Goal: Transaction & Acquisition: Purchase product/service

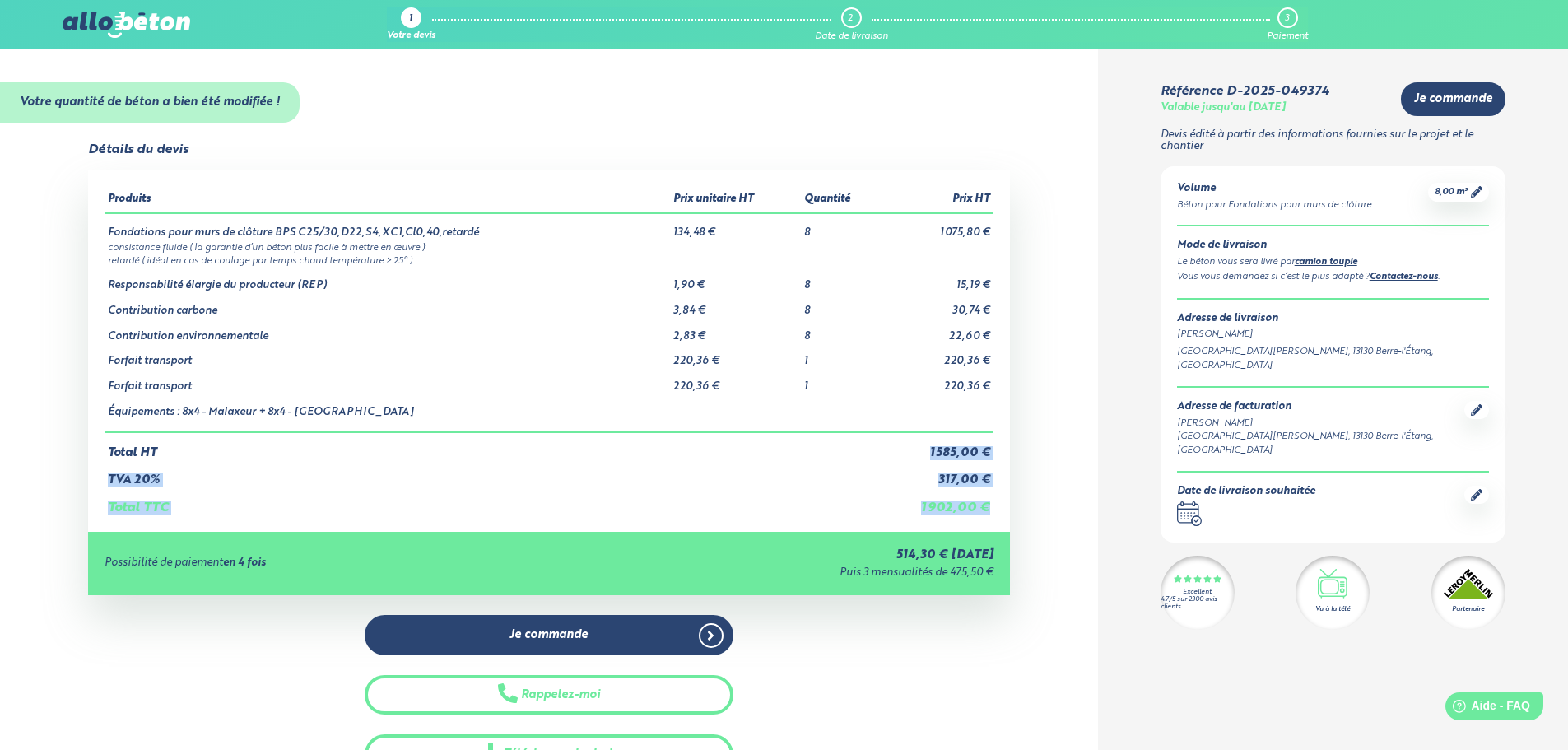
drag, startPoint x: 925, startPoint y: 455, endPoint x: 996, endPoint y: 589, distance: 151.6
click at [996, 589] on div "Produits Prix unitaire HT Quantité Prix HT Fondations pour murs de clôture BPS …" at bounding box center [549, 382] width 922 height 425
click at [855, 497] on td "Total TTC" at bounding box center [493, 501] width 776 height 28
click at [1482, 194] on icon at bounding box center [1477, 191] width 12 height 12
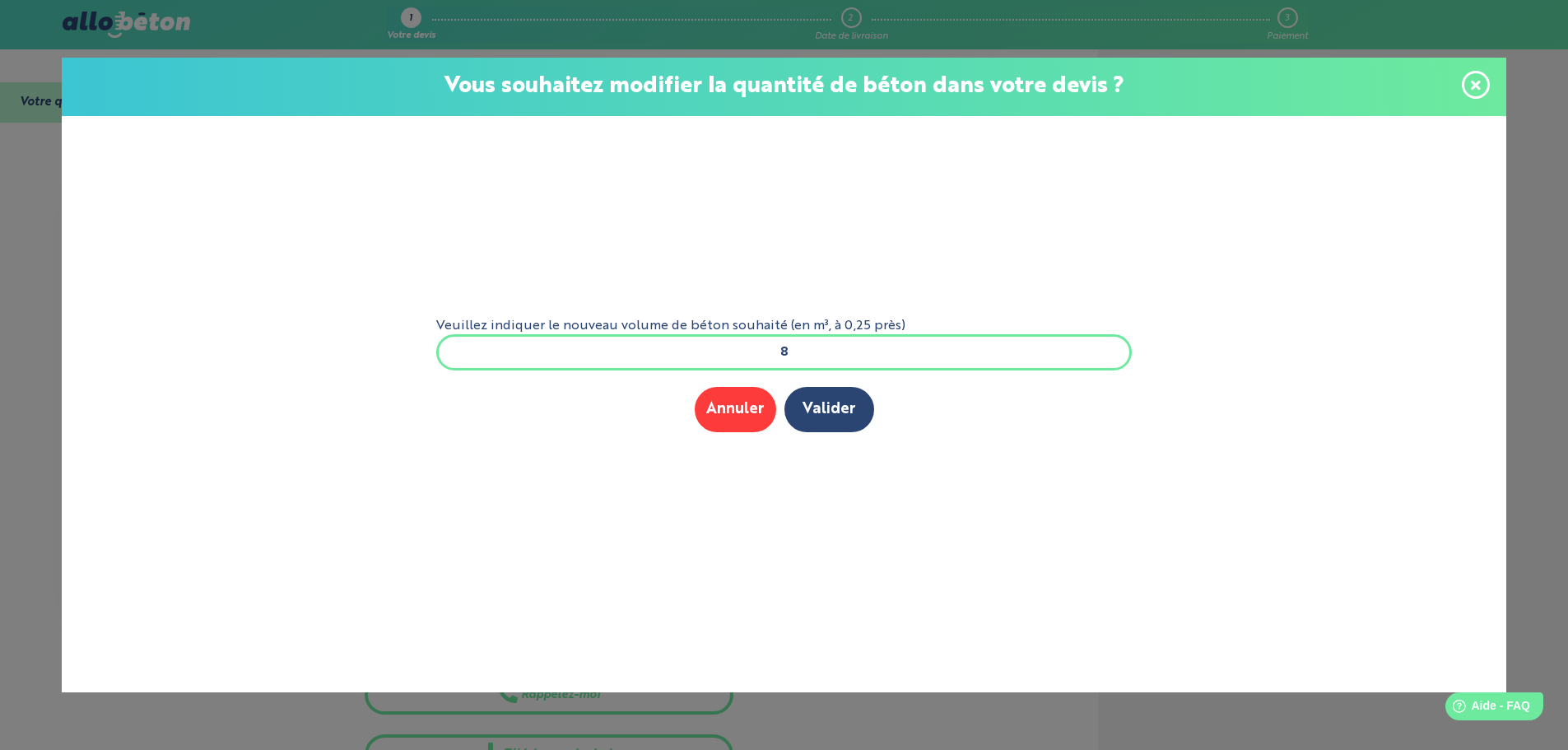
drag, startPoint x: 767, startPoint y: 350, endPoint x: 965, endPoint y: 368, distance: 198.8
click at [966, 368] on input "8" at bounding box center [784, 352] width 697 height 36
drag, startPoint x: 780, startPoint y: 349, endPoint x: 738, endPoint y: 349, distance: 42.0
click at [738, 349] on input "6" at bounding box center [784, 352] width 697 height 36
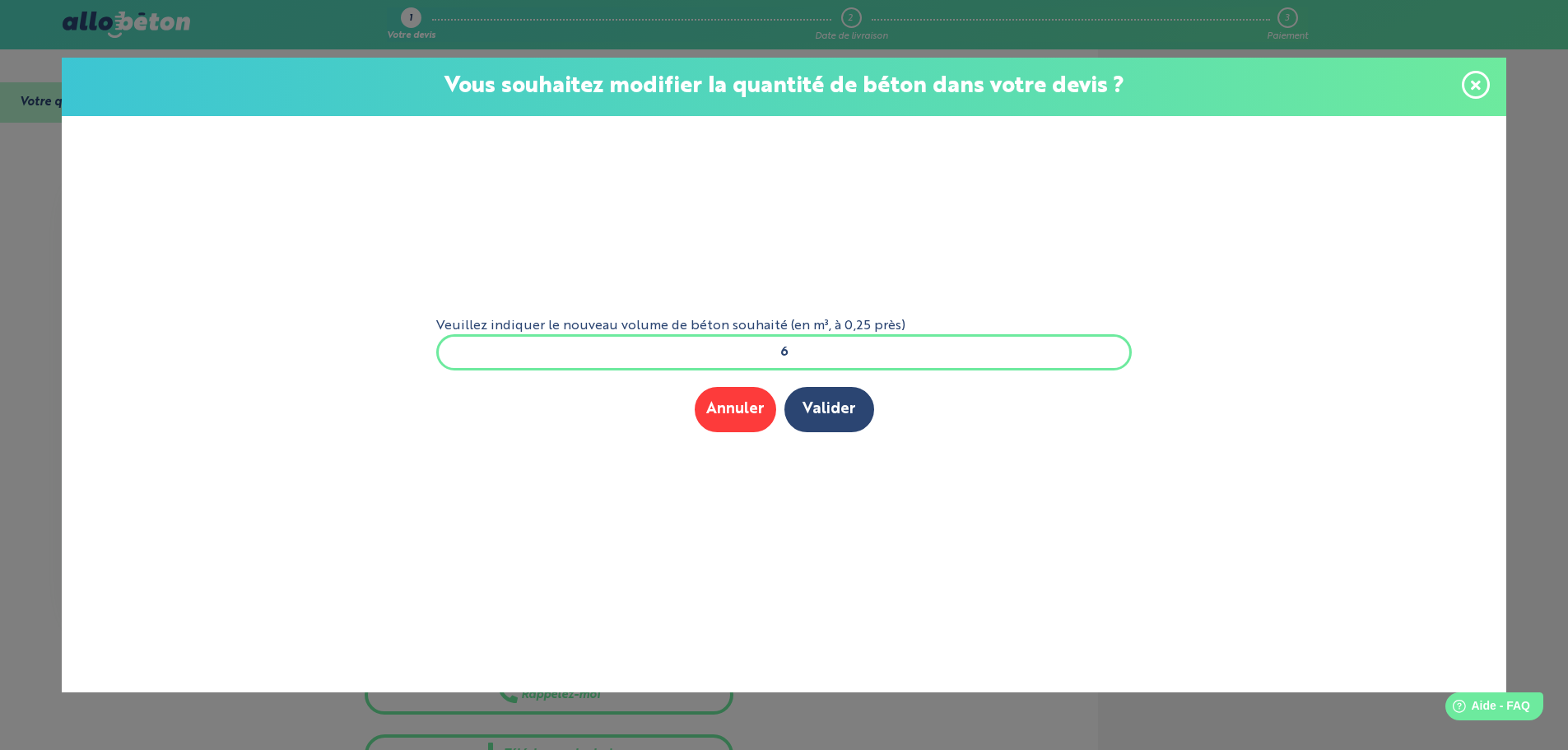
scroll to position [0, 0]
type input "7"
click at [835, 399] on button "Valider" at bounding box center [830, 410] width 90 height 46
